Goal: Ask a question

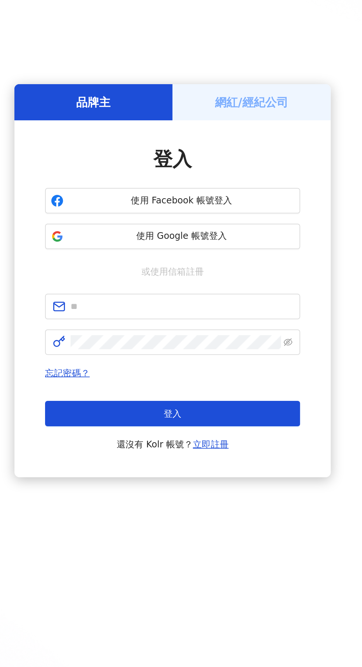
click at [215, 223] on h5 "網紅/經紀公司" at bounding box center [227, 218] width 42 height 9
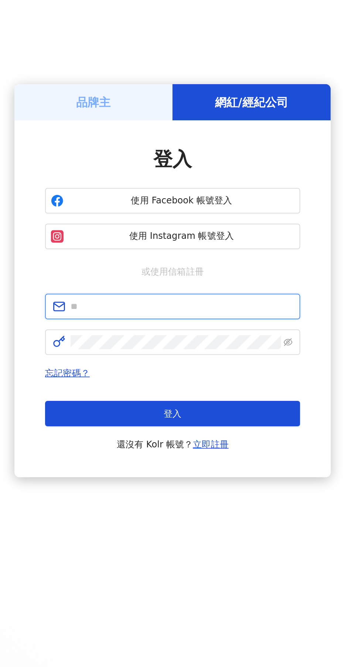
click at [158, 341] on input "text" at bounding box center [186, 337] width 129 height 8
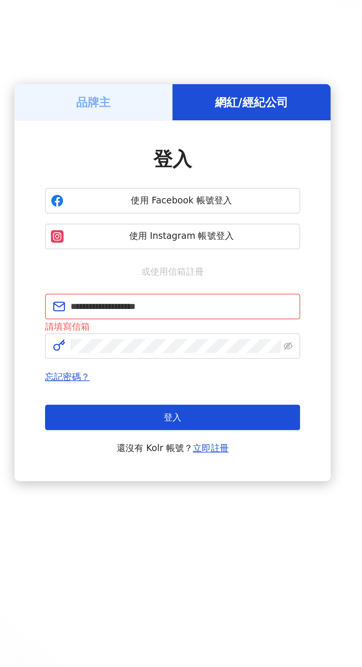
click button "登入" at bounding box center [181, 400] width 148 height 15
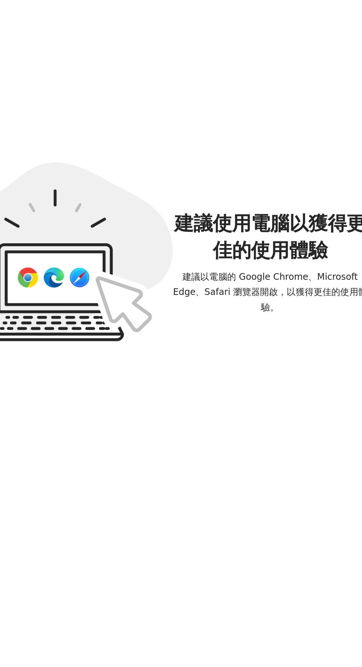
click at [160, 428] on div "建議使用電腦以獲得更佳的使用體驗 建議以電腦的 Google Chrome、Microsoft Edge、Safari 瀏覽器開啟，以獲得更佳的使用體驗。 繼…" at bounding box center [180, 305] width 291 height 562
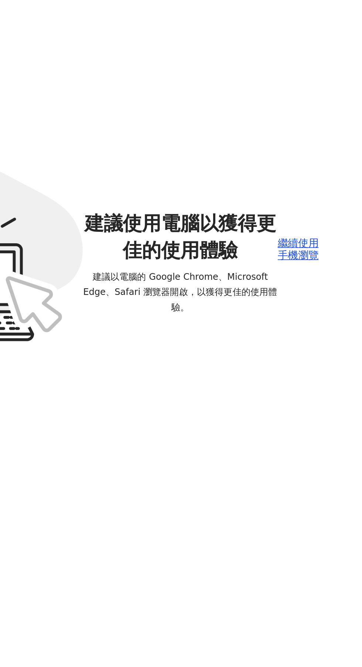
click at [296, 310] on div "繼續使用手機瀏覽" at bounding box center [306, 303] width 24 height 14
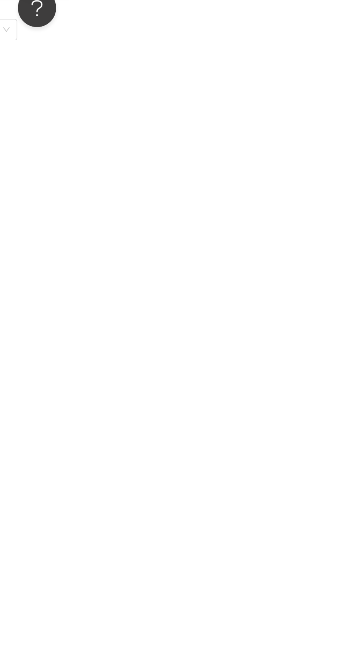
click at [348, 632] on div "button" at bounding box center [344, 623] width 10 height 17
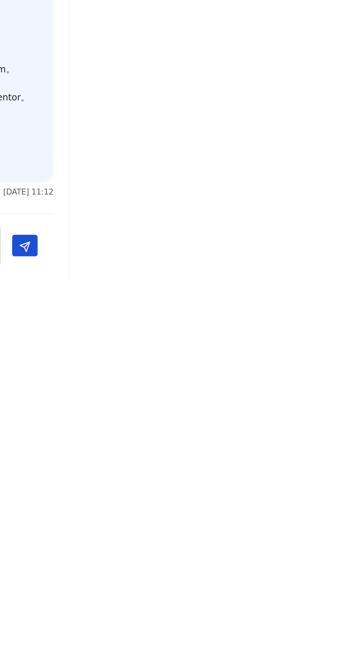
scroll to position [0, 23]
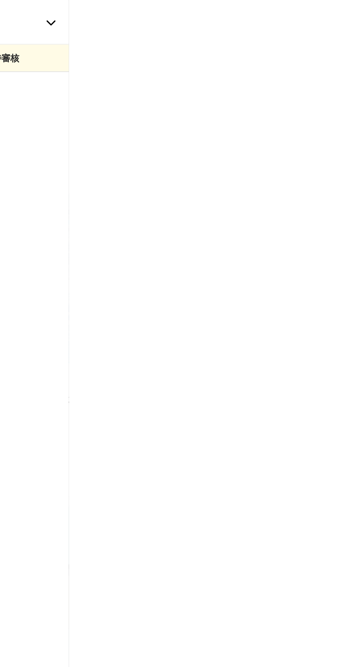
click at [346, 18] on div "ZCJ BEAUTY / 每美生醫 日日系列合作專案" at bounding box center [274, 12] width 143 height 17
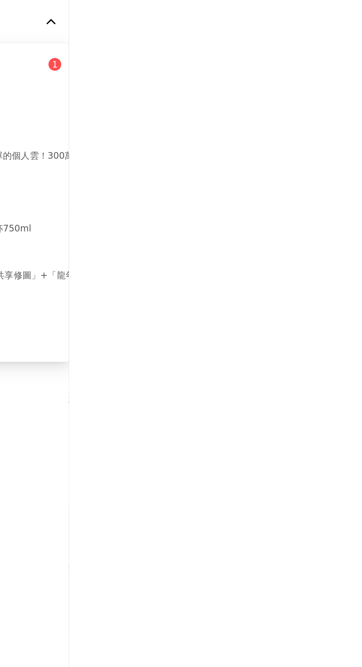
click at [277, 44] on p "任花室課程體驗分享" at bounding box center [253, 42] width 47 height 8
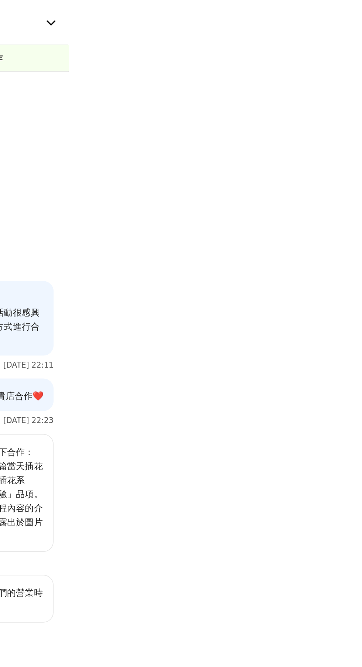
click at [362, 23] on div "任花室 任花室課程體驗分享" at bounding box center [279, 13] width 166 height 26
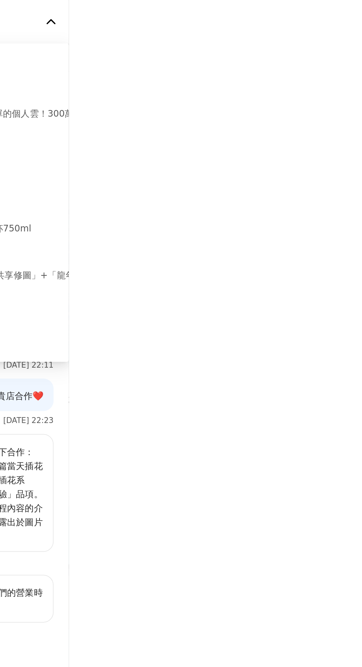
click at [346, 20] on div "任花室 任花室課程體驗分享" at bounding box center [274, 12] width 143 height 17
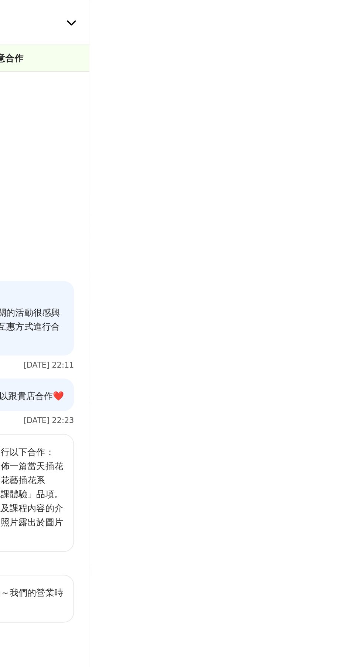
click at [343, 295] on div at bounding box center [181, 333] width 362 height 667
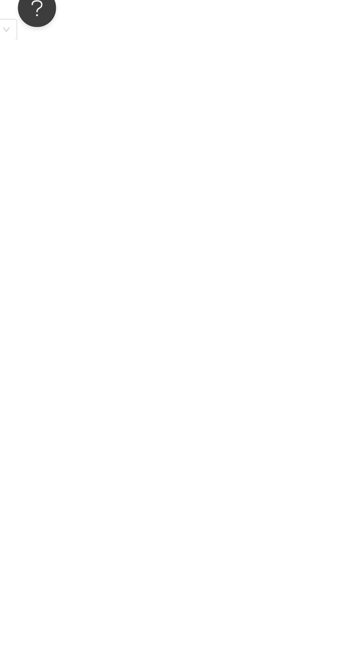
click at [26, 8] on button "Open Beacon popover" at bounding box center [29, 0] width 22 height 22
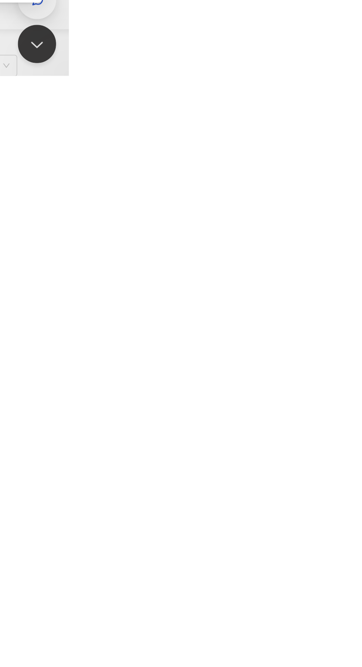
scroll to position [0, 22]
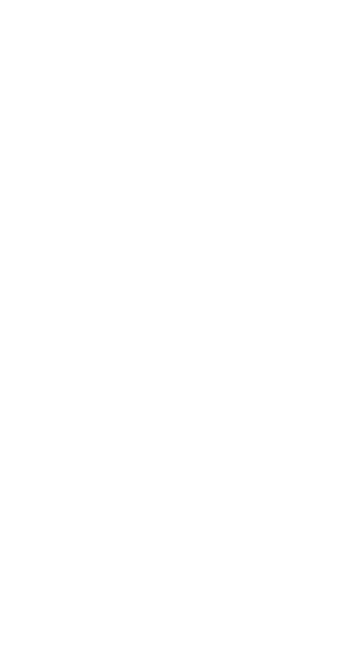
type input "****"
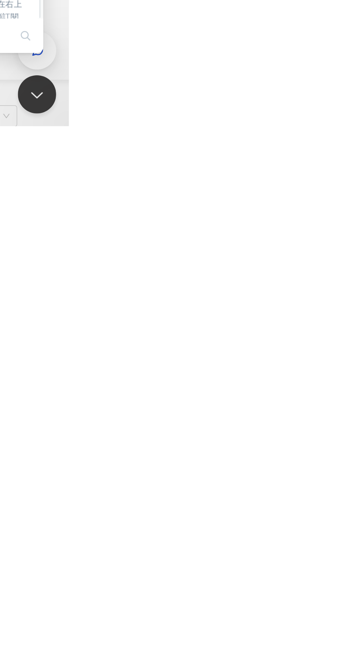
scroll to position [0, 23]
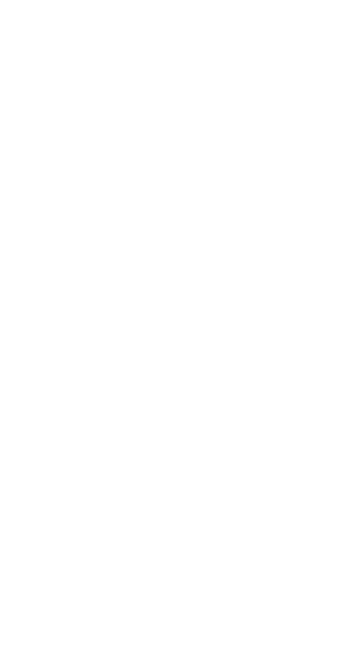
type input "********"
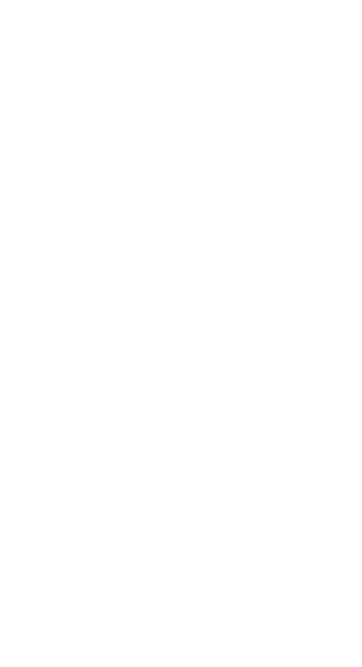
type textarea "**********"
click at [339, 667] on html "我要接案 我的案件 我的網紅檔案 我要接案 搜尋 排序： 日期新到舊 篩選： 案件類型 發布平台 案件價格範圍 活動檔期 清除 套用 健康 【ZERO｜零式創…" at bounding box center [158, 333] width 362 height 667
